Goal: Task Accomplishment & Management: Complete application form

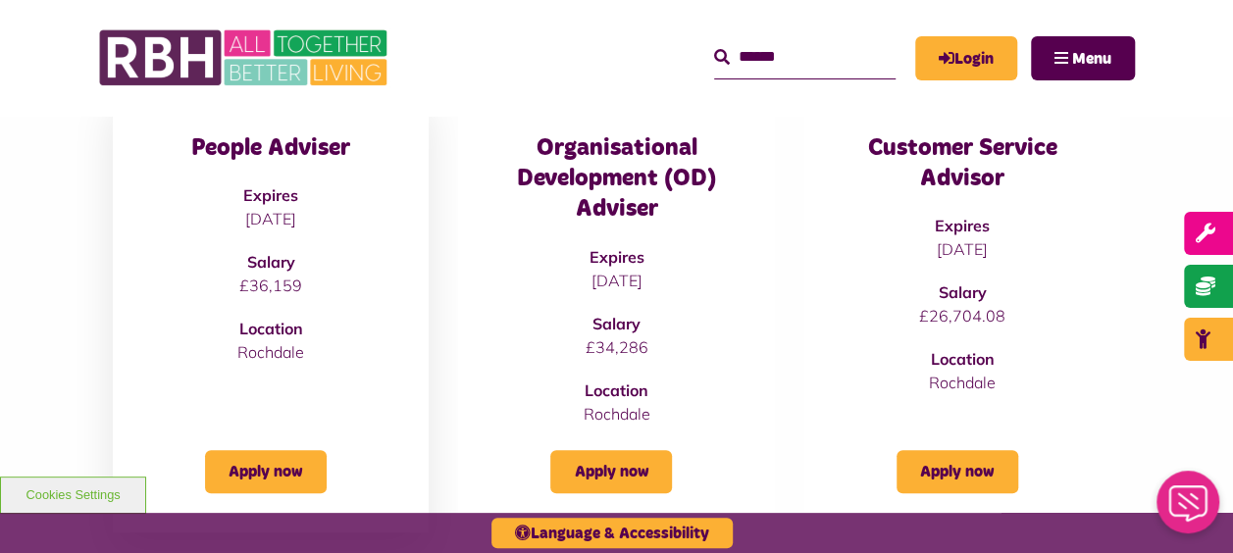
scroll to position [314, 0]
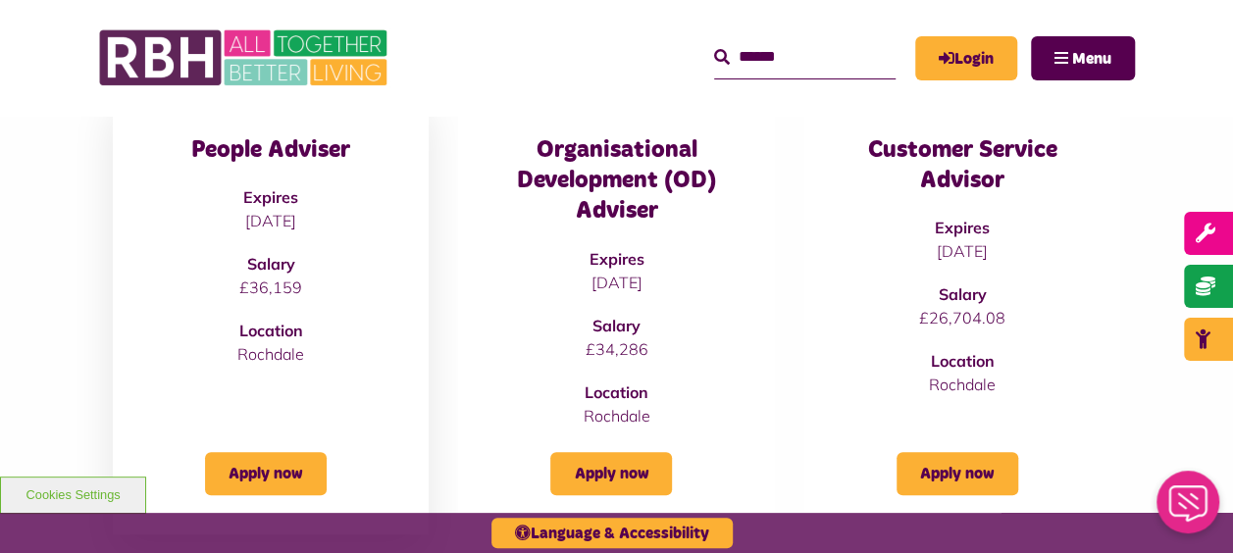
click at [290, 308] on div "People Adviser Expires [DATE] Salary £36,159 Location [GEOGRAPHIC_DATA]" at bounding box center [270, 250] width 237 height 231
click at [290, 144] on h3 "People Adviser" at bounding box center [270, 150] width 237 height 30
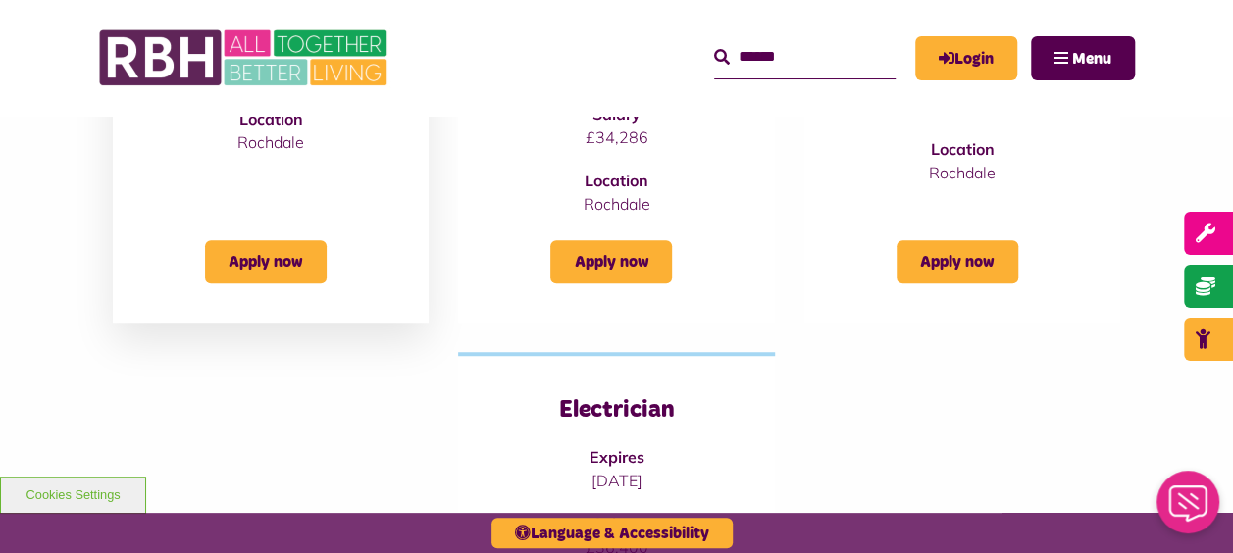
scroll to position [550, 0]
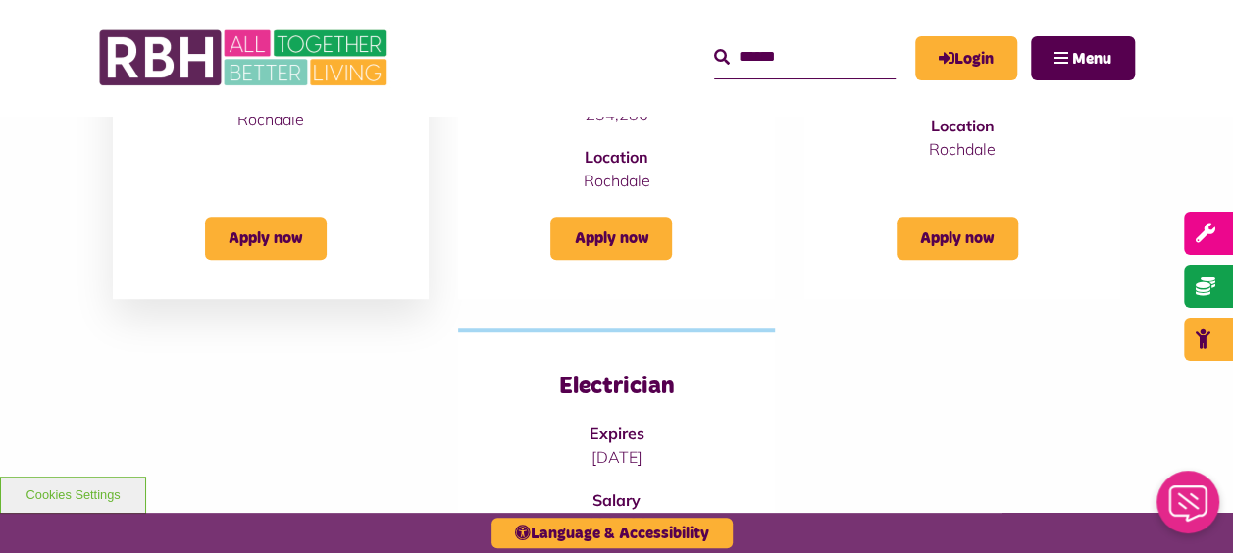
click at [278, 294] on div "People Adviser Expires [DATE] Salary £36,159 Location [GEOGRAPHIC_DATA] Apply n…" at bounding box center [271, 78] width 316 height 443
click at [278, 285] on div "People Adviser Expires [DATE] Salary £36,159 Location [GEOGRAPHIC_DATA] Apply n…" at bounding box center [271, 78] width 316 height 443
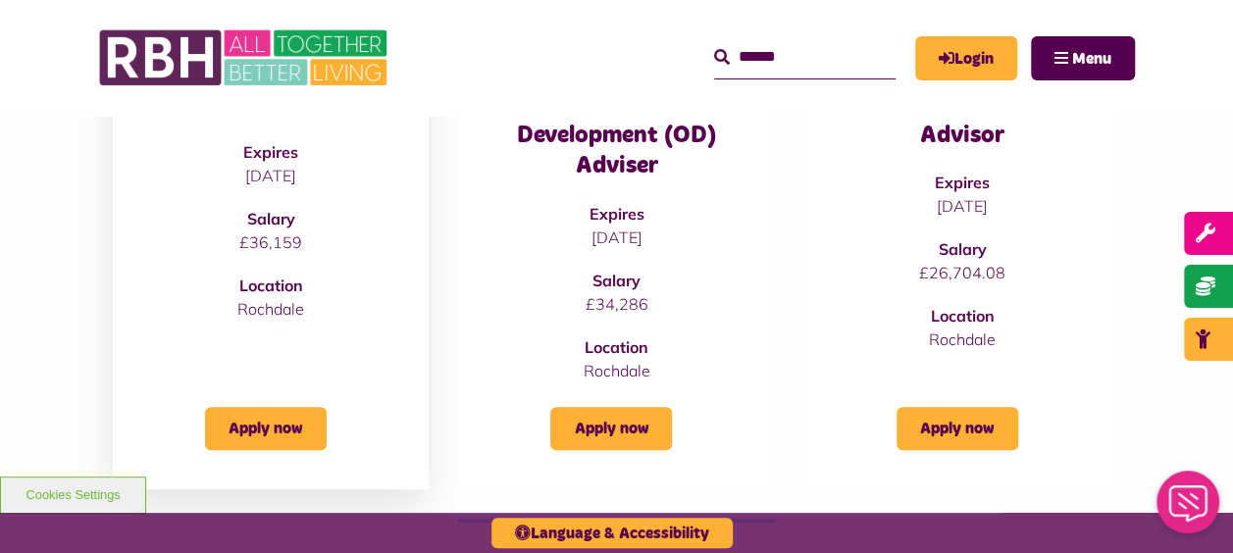
scroll to position [314, 0]
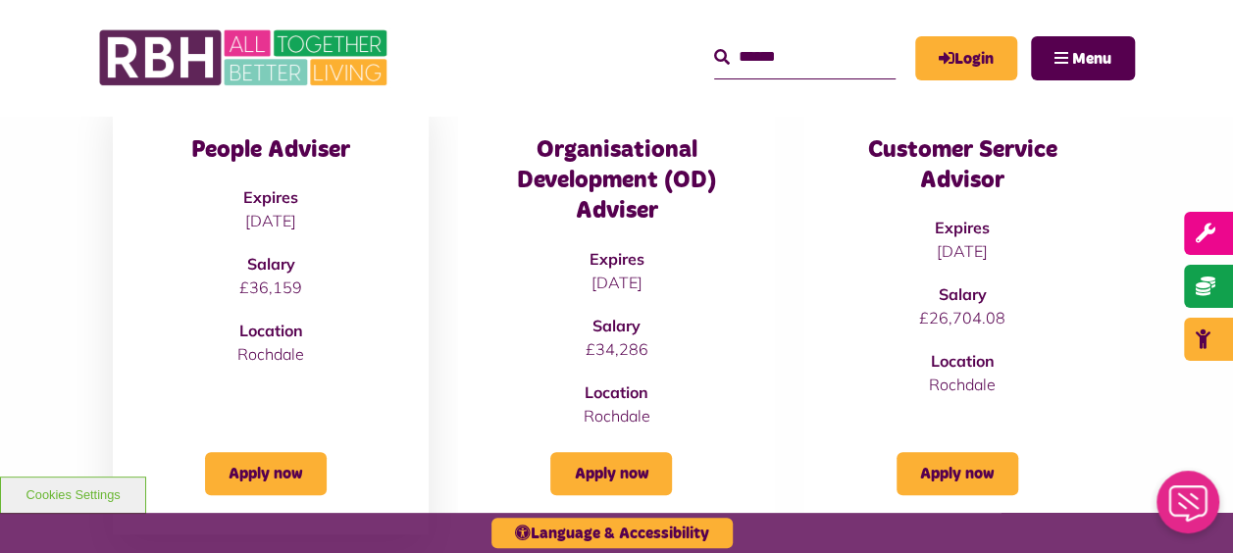
click at [277, 284] on p "£36,159" at bounding box center [270, 288] width 237 height 24
drag, startPoint x: 277, startPoint y: 284, endPoint x: 273, endPoint y: 225, distance: 59.0
click at [273, 225] on p "[DATE]" at bounding box center [270, 221] width 237 height 24
click at [269, 141] on h3 "People Adviser" at bounding box center [270, 150] width 237 height 30
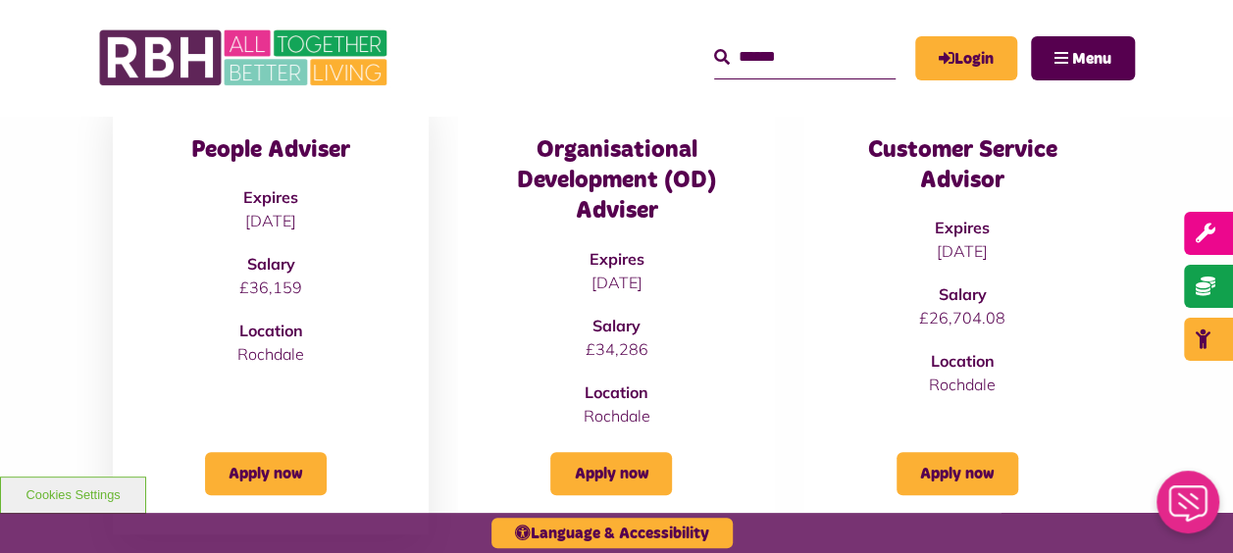
click at [277, 432] on div "Apply now" at bounding box center [270, 462] width 237 height 68
click at [269, 465] on link "Apply now" at bounding box center [266, 473] width 122 height 43
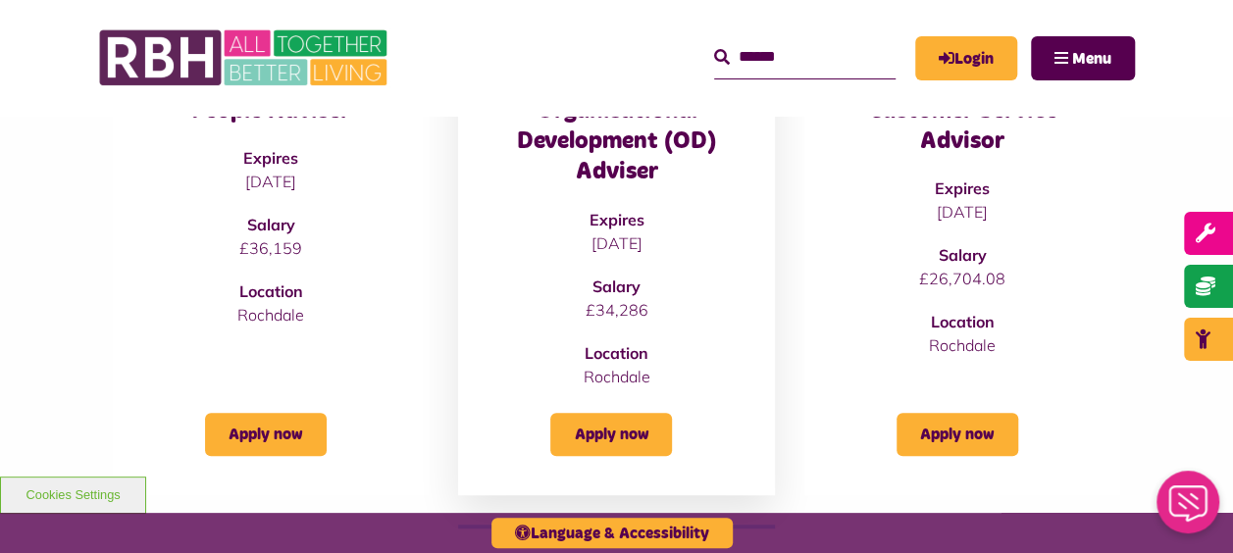
scroll to position [393, 0]
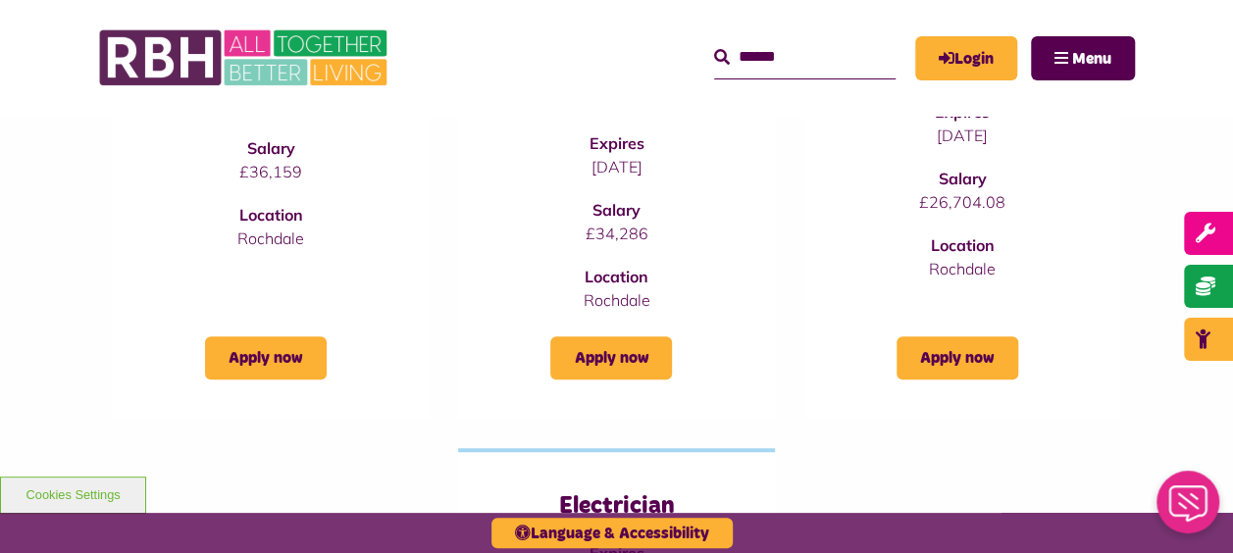
click at [791, 343] on div "Customer Service Advisor Expires 06/10/2025 Salary £26,704.08 Location Rochdale…" at bounding box center [962, 197] width 345 height 443
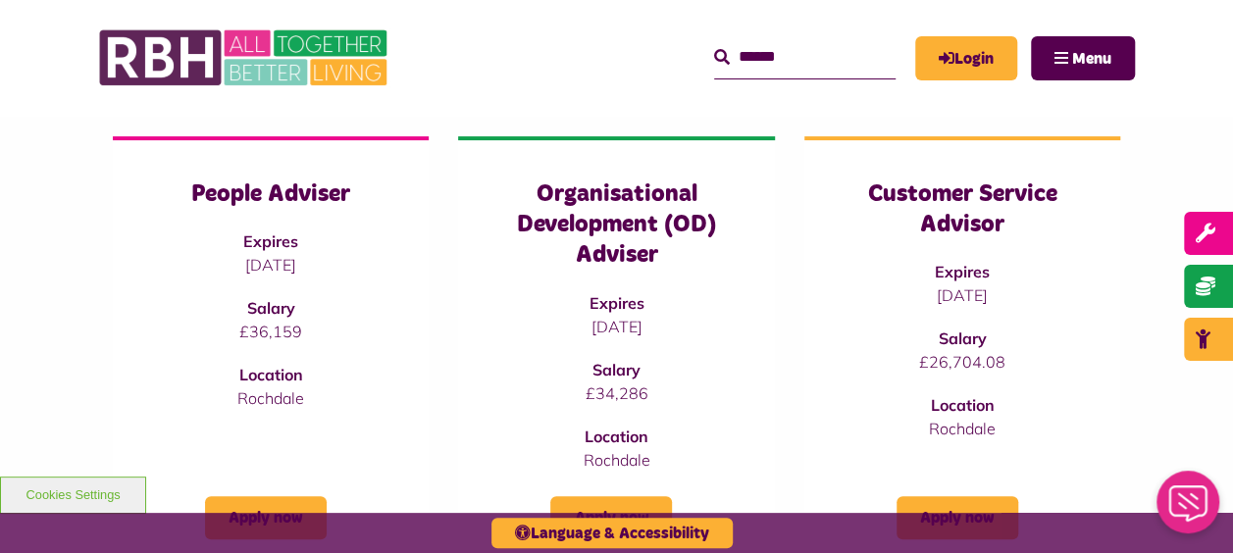
scroll to position [314, 0]
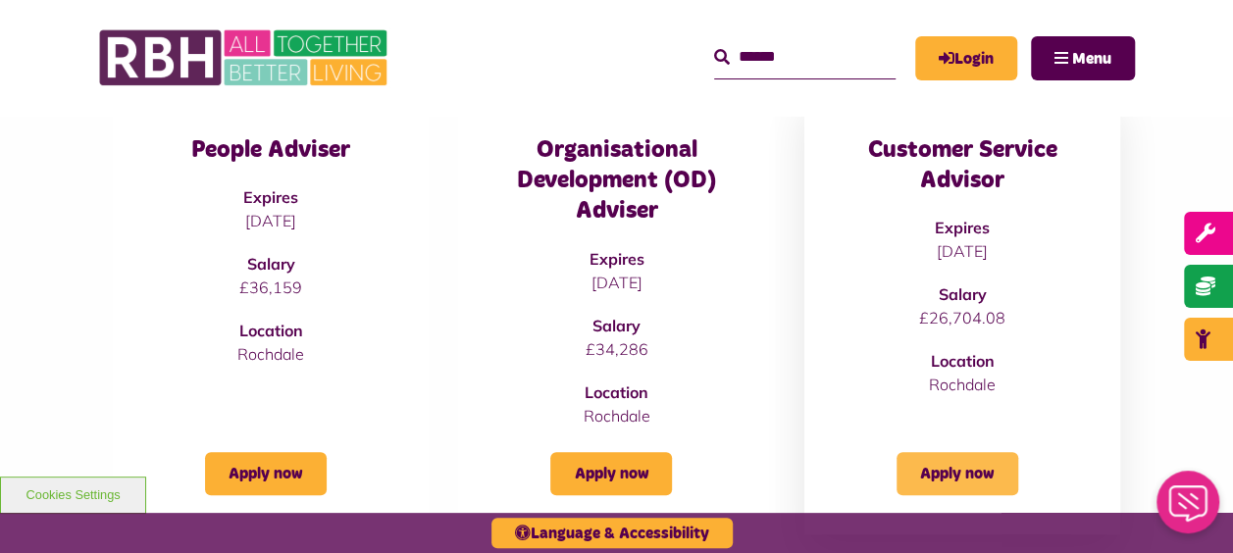
click at [914, 463] on link "Apply now" at bounding box center [958, 473] width 122 height 43
